Goal: Task Accomplishment & Management: Manage account settings

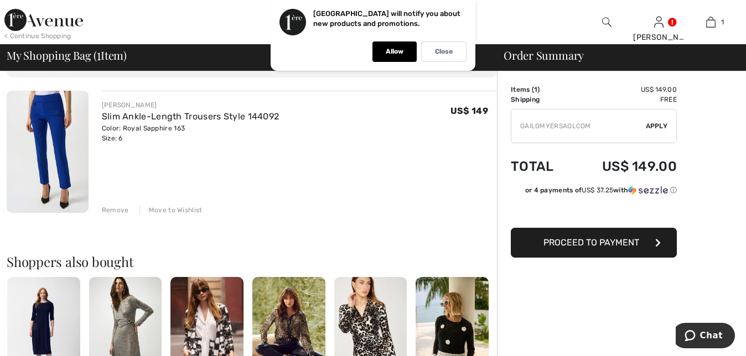
scroll to position [72, 0]
click at [115, 208] on div "Remove" at bounding box center [115, 210] width 27 height 10
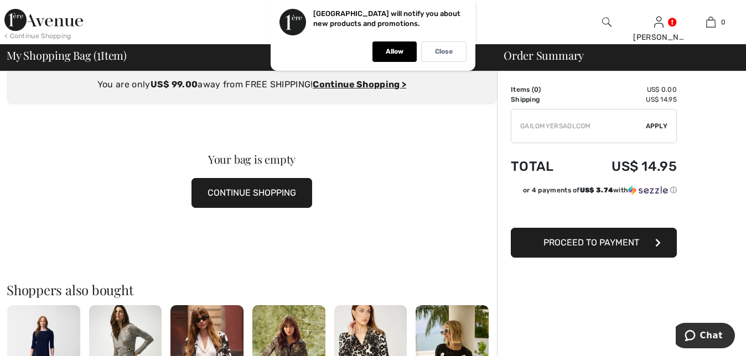
scroll to position [38, 0]
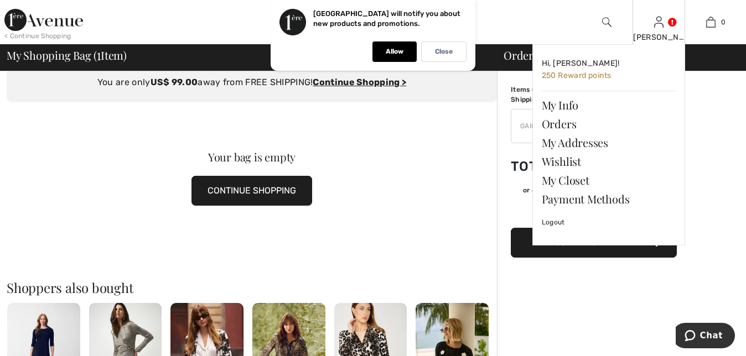
click at [659, 24] on img at bounding box center [658, 21] width 9 height 13
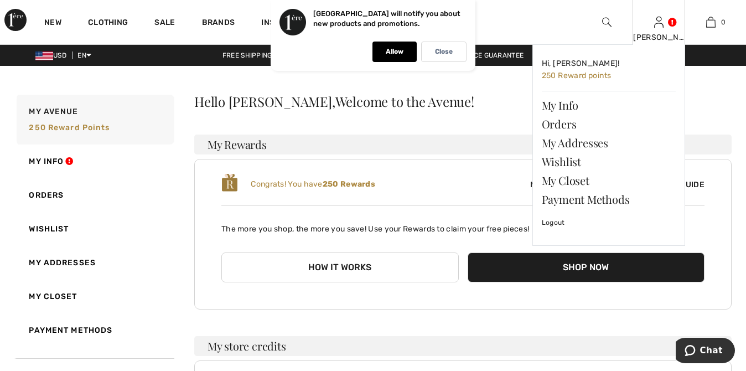
click at [660, 29] on img at bounding box center [658, 21] width 9 height 13
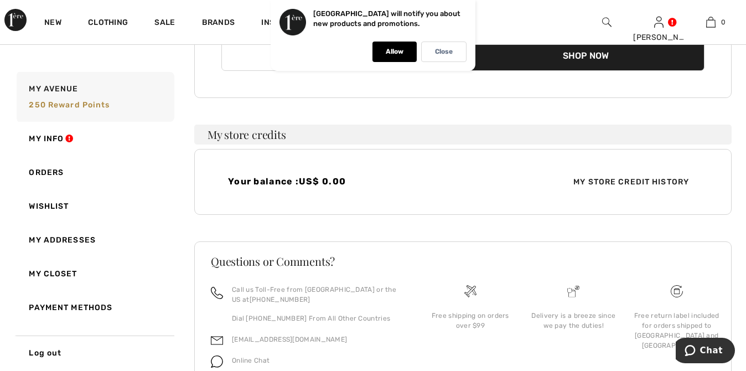
scroll to position [264, 0]
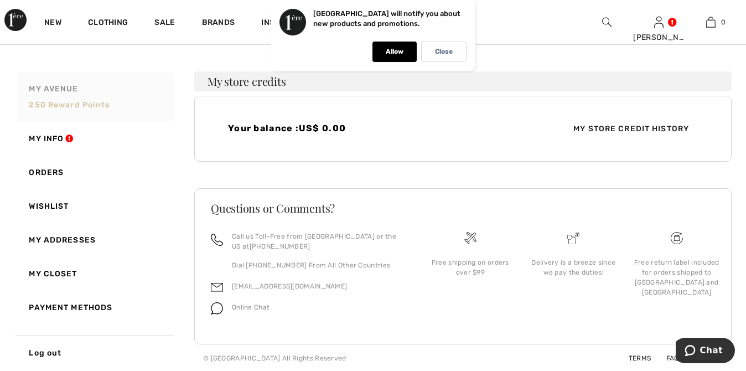
click at [61, 102] on span "250 Reward points" at bounding box center [69, 104] width 81 height 9
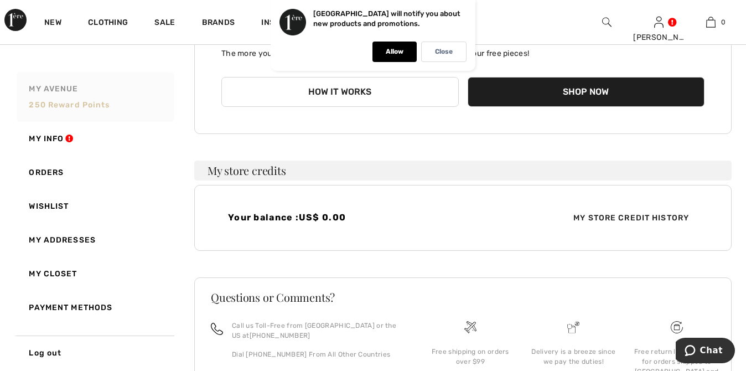
scroll to position [170, 0]
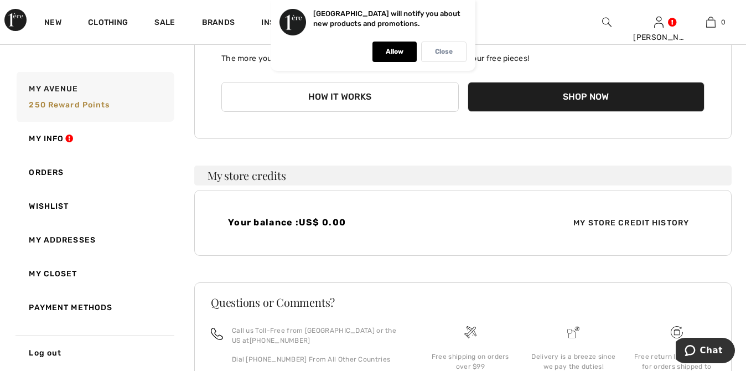
click at [440, 48] on p "Close" at bounding box center [444, 52] width 18 height 8
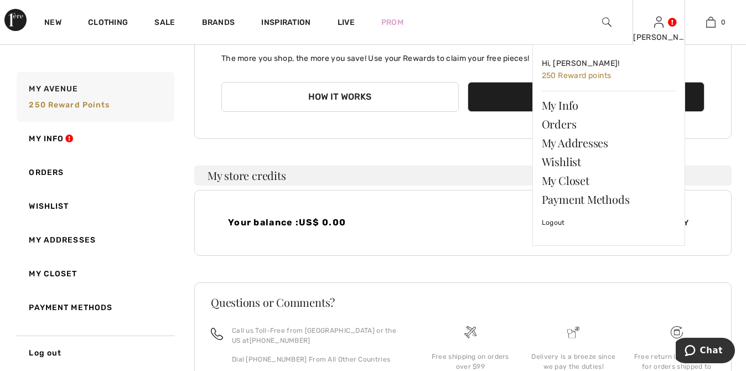
click at [659, 27] on img at bounding box center [658, 21] width 9 height 13
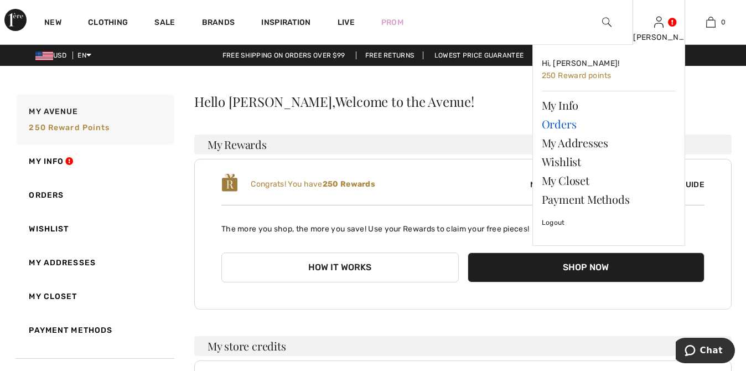
click at [563, 127] on link "Orders" at bounding box center [609, 124] width 134 height 19
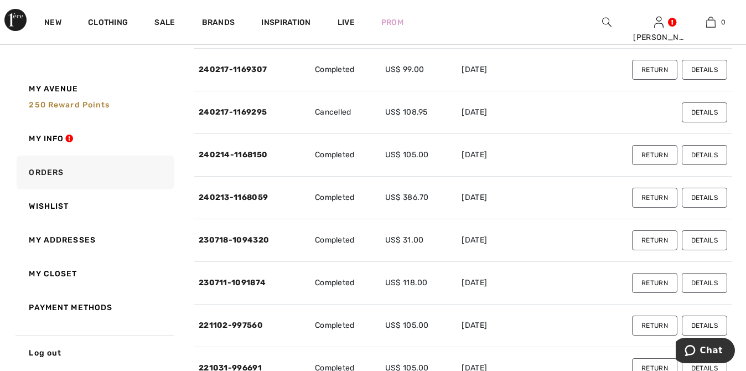
scroll to position [1003, 0]
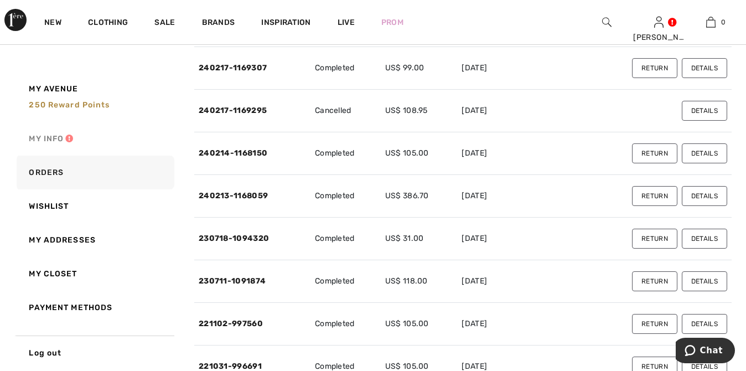
click at [51, 137] on link "My Info" at bounding box center [94, 139] width 160 height 34
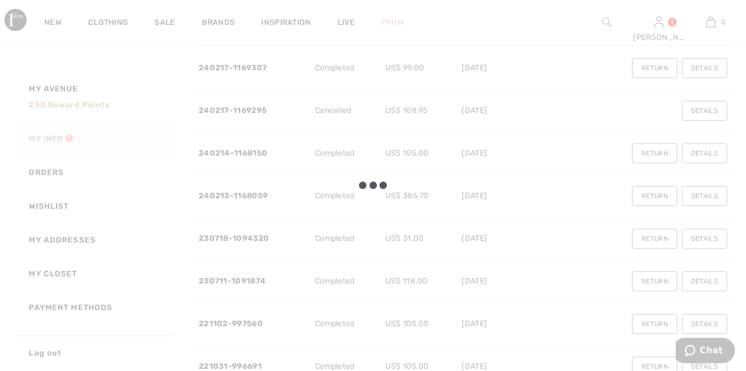
scroll to position [200, 0]
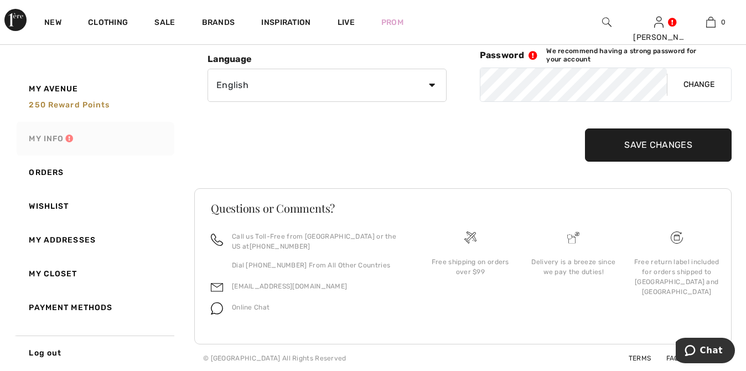
click at [58, 138] on link "My Info" at bounding box center [94, 139] width 160 height 34
click at [55, 170] on link "Orders" at bounding box center [94, 172] width 160 height 34
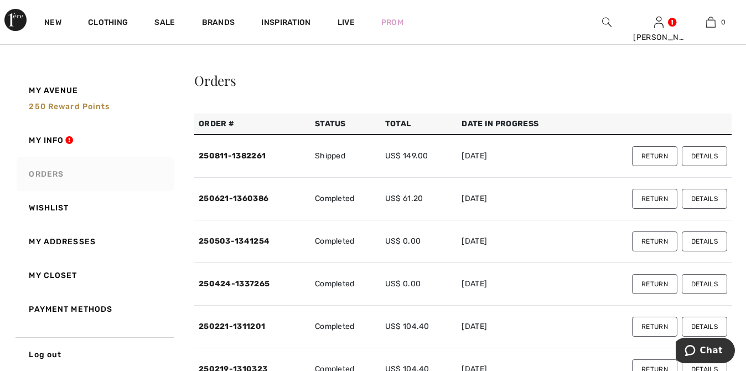
scroll to position [0, 0]
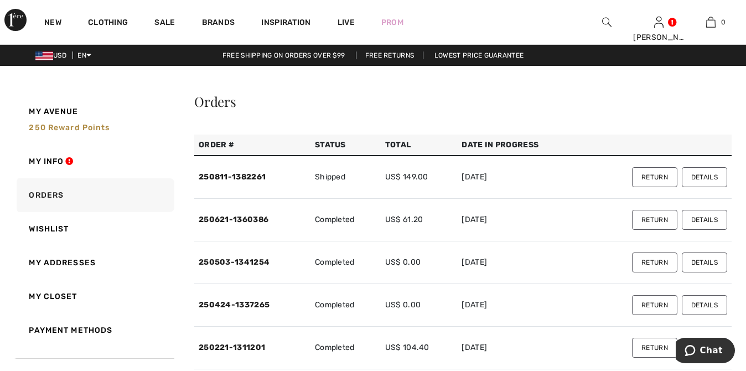
click at [700, 175] on button "Details" at bounding box center [703, 177] width 45 height 20
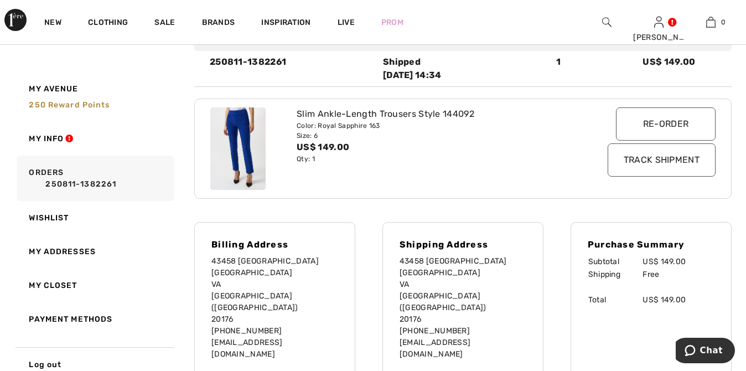
scroll to position [166, 0]
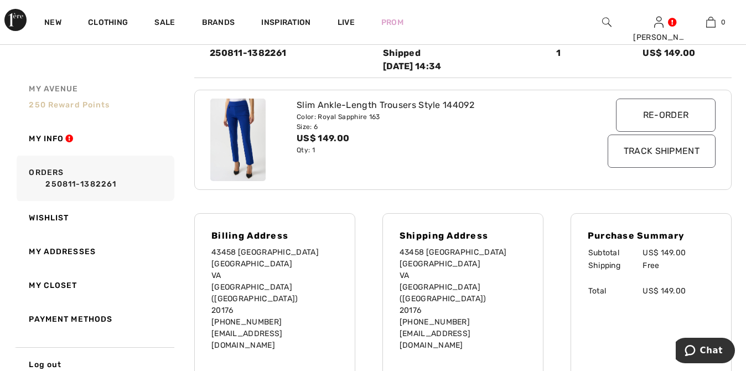
click at [66, 106] on span "250 Reward points" at bounding box center [69, 104] width 81 height 9
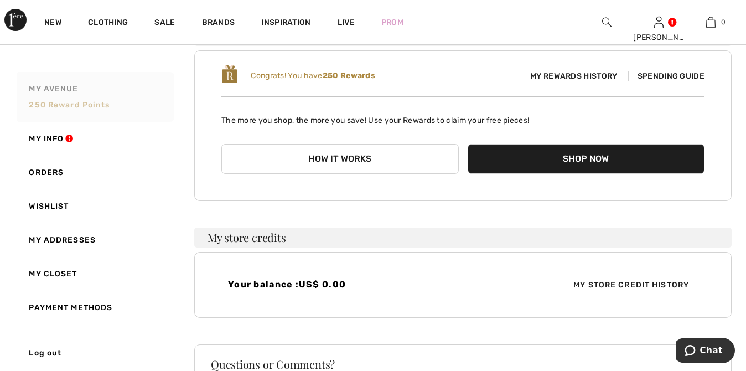
scroll to position [102, 0]
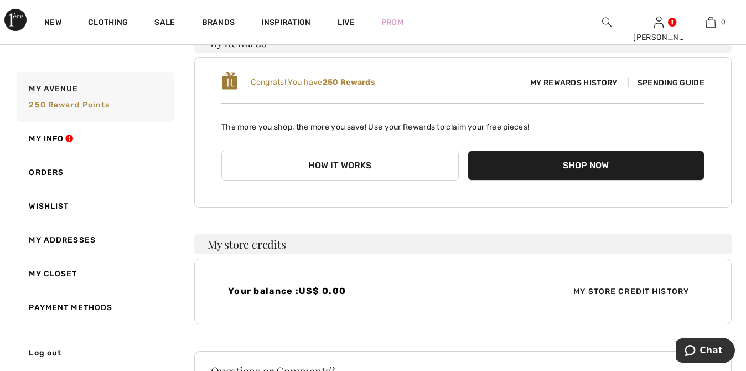
click at [579, 80] on span "My Rewards History" at bounding box center [573, 83] width 105 height 12
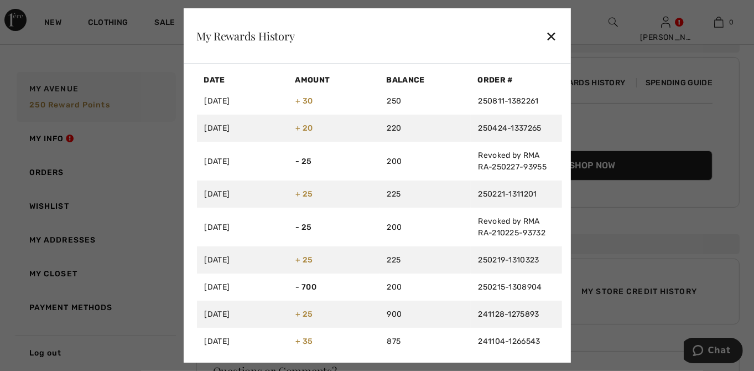
click at [547, 29] on div "✕" at bounding box center [551, 35] width 12 height 23
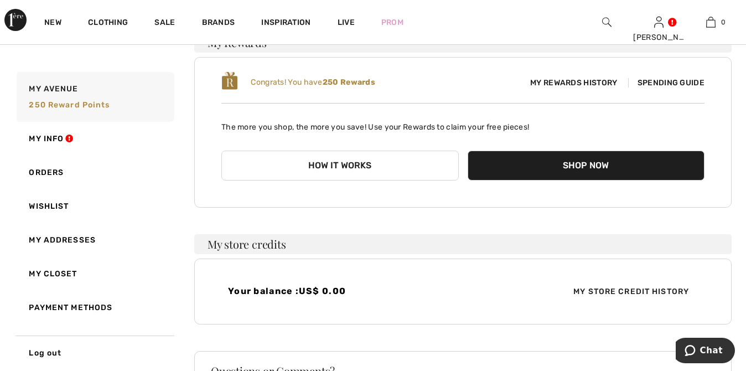
click at [343, 162] on button "How it works" at bounding box center [339, 165] width 237 height 30
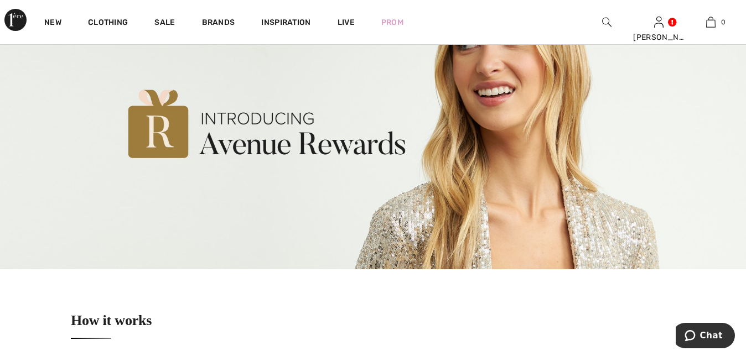
type input "[EMAIL_ADDRESS][DOMAIN_NAME]"
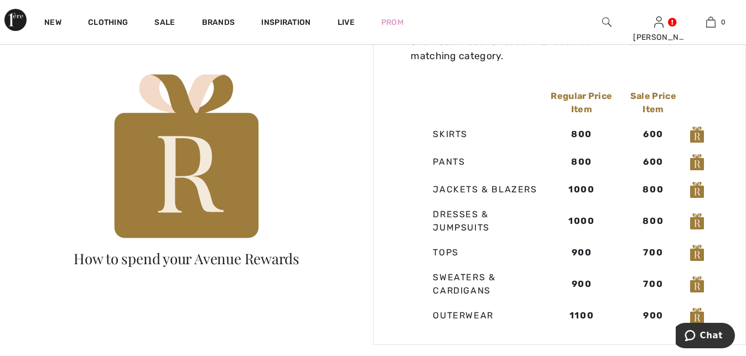
scroll to position [693, 0]
